Goal: Task Accomplishment & Management: Manage account settings

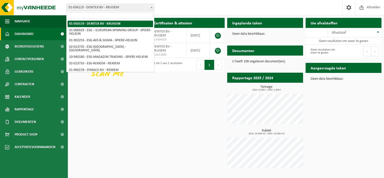
click at [111, 10] on span "01-056119 - DEMTEX BV - KRUISEM" at bounding box center [110, 7] width 87 height 7
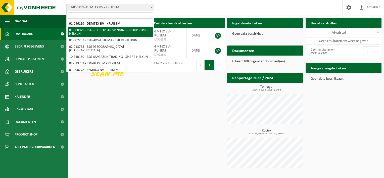
select select "14703"
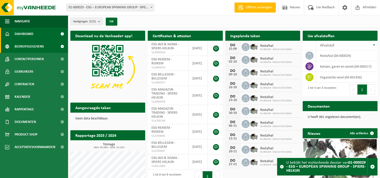
click at [25, 47] on span "Bedrijfsgegevens" at bounding box center [29, 46] width 29 height 13
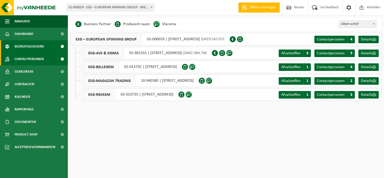
click at [39, 57] on span "Contactpersonen" at bounding box center [29, 59] width 29 height 13
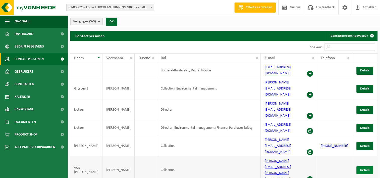
click at [369, 168] on span "Details" at bounding box center [364, 169] width 9 height 3
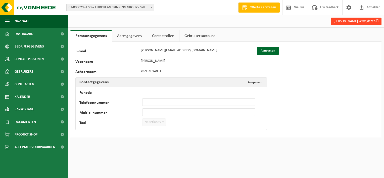
click at [344, 23] on button "Karel Van de walle verwijderen" at bounding box center [356, 22] width 50 height 8
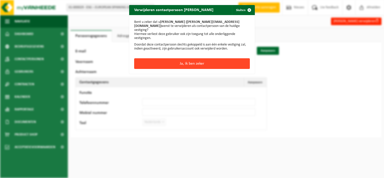
click at [188, 62] on button "Ja, ik ben zeker" at bounding box center [191, 63] width 115 height 11
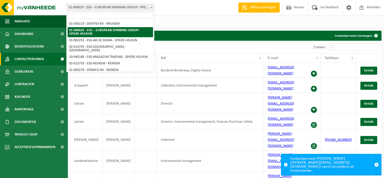
click at [144, 7] on span "01-000029 - ESG – EUROPEAN SPINNING GROUP - SPIERE-HELKIJN" at bounding box center [110, 7] width 87 height 7
click at [206, 18] on div "Vestigingen (5/5) Alles selecteren Alles deselecteren Actieve selecteren ESG – …" at bounding box center [226, 21] width 316 height 13
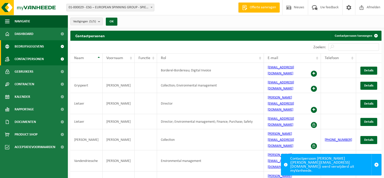
click at [28, 47] on span "Bedrijfsgegevens" at bounding box center [29, 46] width 29 height 13
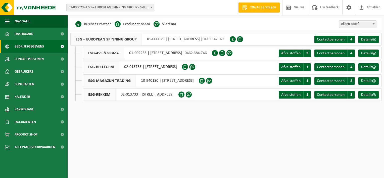
click at [150, 9] on span at bounding box center [151, 7] width 5 height 7
click at [37, 57] on span "Contactpersonen" at bounding box center [29, 59] width 29 height 13
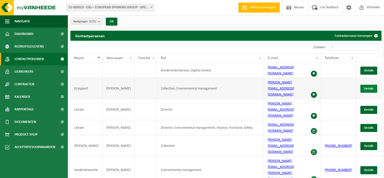
click at [365, 87] on span "Details" at bounding box center [368, 88] width 9 height 3
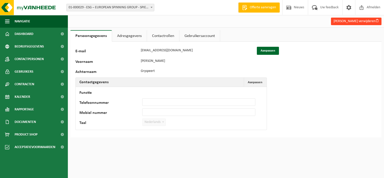
click at [354, 20] on button "[PERSON_NAME] verwijderen" at bounding box center [356, 22] width 50 height 8
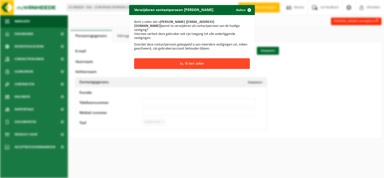
click at [210, 63] on button "Ja, ik ben zeker" at bounding box center [191, 63] width 115 height 11
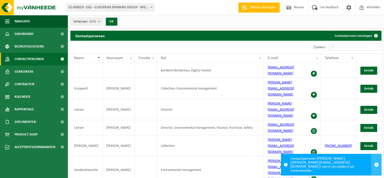
click at [376, 166] on span "button" at bounding box center [376, 164] width 5 height 5
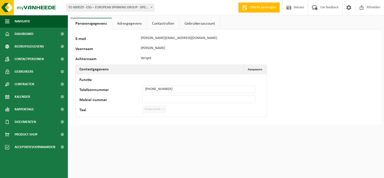
click at [134, 24] on link "Adresgegevens" at bounding box center [129, 24] width 35 height 12
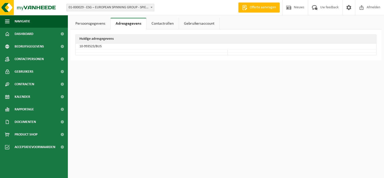
click at [162, 25] on link "Contactrollen" at bounding box center [162, 24] width 32 height 12
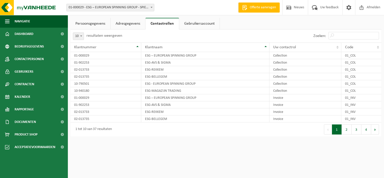
click at [197, 26] on link "Gebruikersaccount" at bounding box center [199, 24] width 40 height 12
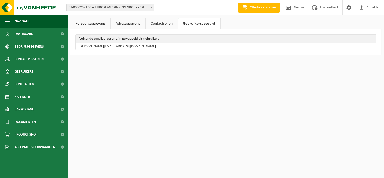
click at [90, 26] on link "Persoonsgegevens" at bounding box center [90, 24] width 40 height 12
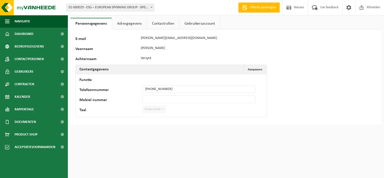
click at [123, 24] on link "Adresgegevens" at bounding box center [129, 24] width 35 height 12
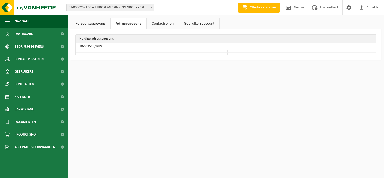
click at [157, 26] on link "Contactrollen" at bounding box center [162, 24] width 32 height 12
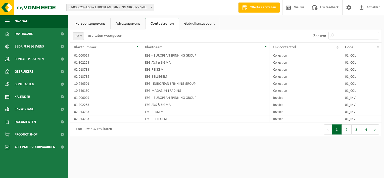
click at [198, 19] on link "Gebruikersaccount" at bounding box center [199, 24] width 40 height 12
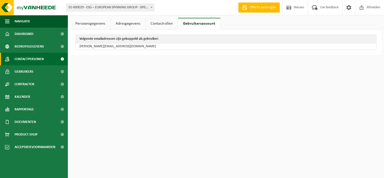
click at [38, 53] on span "Contactpersonen" at bounding box center [29, 59] width 29 height 13
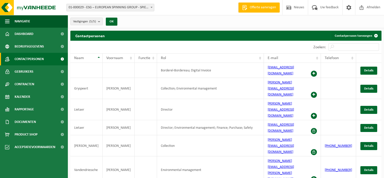
click at [317, 71] on span at bounding box center [314, 74] width 6 height 6
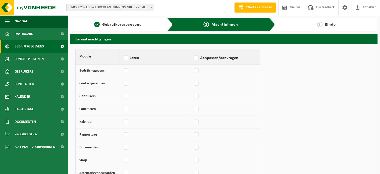
click at [37, 47] on span "Bedrijfsgegevens" at bounding box center [29, 46] width 29 height 13
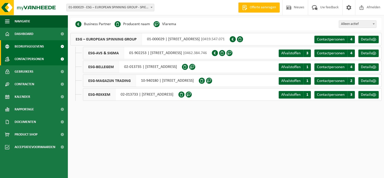
click at [33, 57] on span "Contactpersonen" at bounding box center [29, 59] width 29 height 13
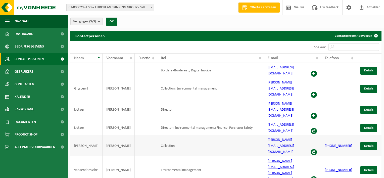
click at [317, 149] on span at bounding box center [314, 152] width 6 height 6
click at [317, 176] on span at bounding box center [314, 179] width 6 height 6
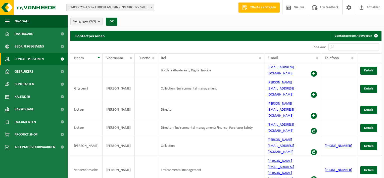
click at [317, 92] on span at bounding box center [314, 95] width 6 height 6
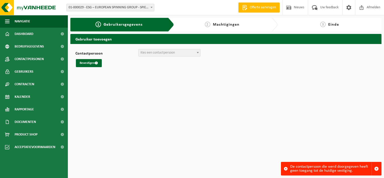
click at [177, 52] on span "Kies een contactpersoon" at bounding box center [169, 52] width 62 height 7
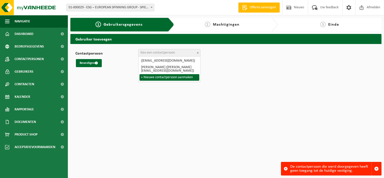
click at [90, 75] on html "Vestiging: 01-056119 - DEMTEX BV - KRUISEM 01-000029 - ESG – EUROPEAN SPINNING …" at bounding box center [192, 89] width 384 height 178
click at [131, 9] on span "01-000029 - ESG – EUROPEAN SPINNING GROUP - SPIERE-HELKIJN" at bounding box center [110, 7] width 87 height 7
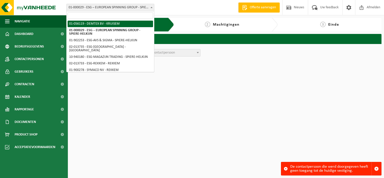
select select "6850"
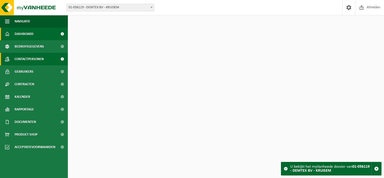
click at [34, 58] on span "Contactpersonen" at bounding box center [29, 59] width 29 height 13
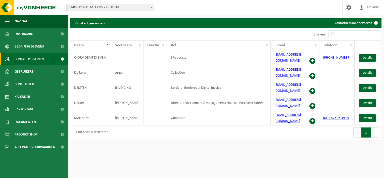
click at [122, 9] on span "01-056119 - DEMTEX BV - KRUISEM" at bounding box center [110, 7] width 87 height 7
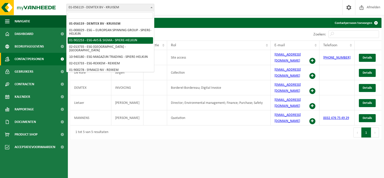
select select "14706"
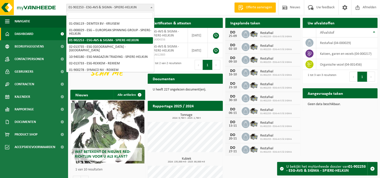
click at [133, 9] on span "01-902253 - ESG-AVS & SIGMA - SPIERE-HELKIJN" at bounding box center [110, 7] width 87 height 7
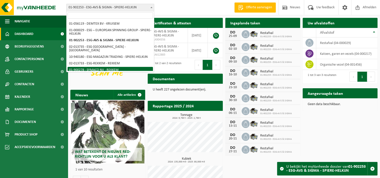
select select "14705"
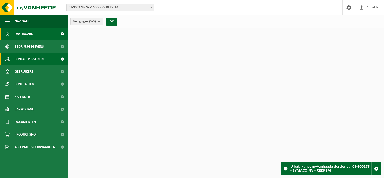
click at [39, 60] on span "Contactpersonen" at bounding box center [29, 59] width 29 height 13
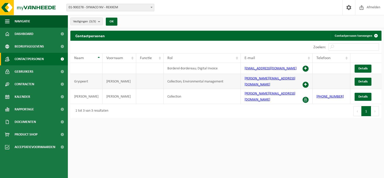
click at [304, 82] on span at bounding box center [305, 85] width 6 height 6
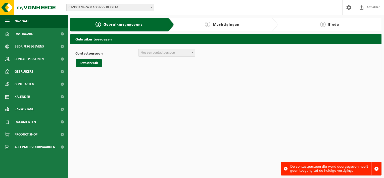
click at [132, 6] on span "01-900278 - SYMACO NV - REKKEM" at bounding box center [110, 7] width 87 height 7
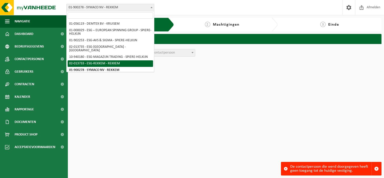
scroll to position [19, 0]
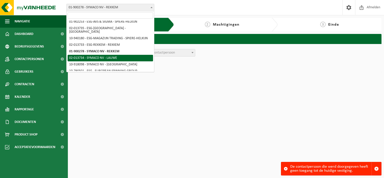
select select "14710"
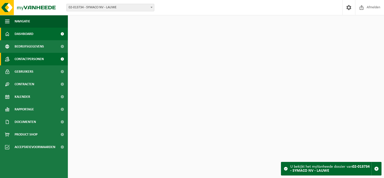
click at [24, 58] on span "Contactpersonen" at bounding box center [29, 59] width 29 height 13
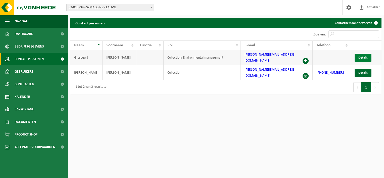
click at [362, 54] on link "Details" at bounding box center [362, 58] width 17 height 8
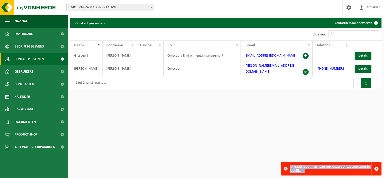
drag, startPoint x: 289, startPoint y: 166, endPoint x: 313, endPoint y: 172, distance: 24.7
click at [313, 172] on div "U heeft geen rechten om deze contactpersoon te bekijken." at bounding box center [331, 169] width 100 height 14
click at [313, 172] on div "U heeft geen rechten om deze contactpersoon te bekijken." at bounding box center [330, 168] width 81 height 13
click at [198, 110] on html "Vestiging: 01-056119 - DEMTEX BV - KRUISEM 01-000029 - ESG – EUROPEAN SPINNING …" at bounding box center [192, 89] width 384 height 178
click at [123, 8] on span "02-013734 - SYMACO NV - LAUWE" at bounding box center [110, 7] width 87 height 7
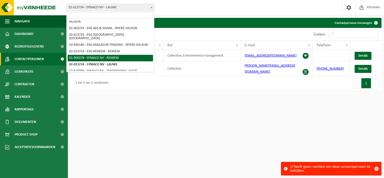
scroll to position [19, 0]
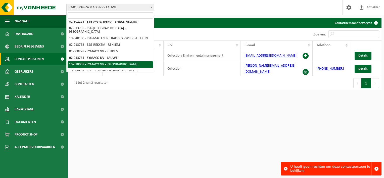
select select "128363"
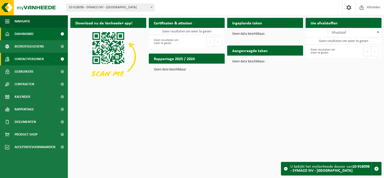
click at [41, 60] on span "Contactpersonen" at bounding box center [29, 59] width 29 height 13
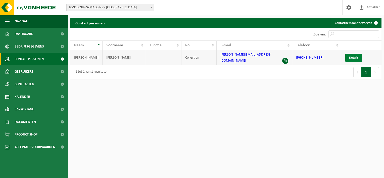
click at [356, 56] on span "Details" at bounding box center [353, 57] width 9 height 3
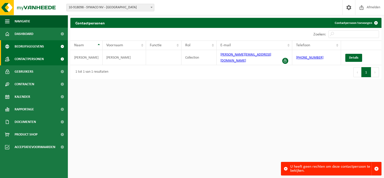
click at [24, 40] on span "Bedrijfsgegevens" at bounding box center [29, 46] width 29 height 13
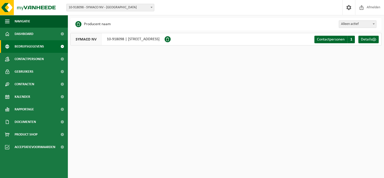
click at [116, 6] on span "10-918098 - SYMACO NV - [GEOGRAPHIC_DATA]" at bounding box center [110, 7] width 87 height 7
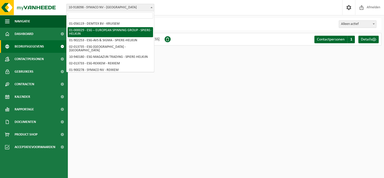
select select "14703"
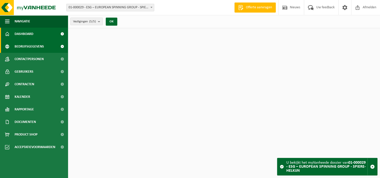
click at [31, 49] on span "Bedrijfsgegevens" at bounding box center [29, 46] width 29 height 13
